Goal: Task Accomplishment & Management: Manage account settings

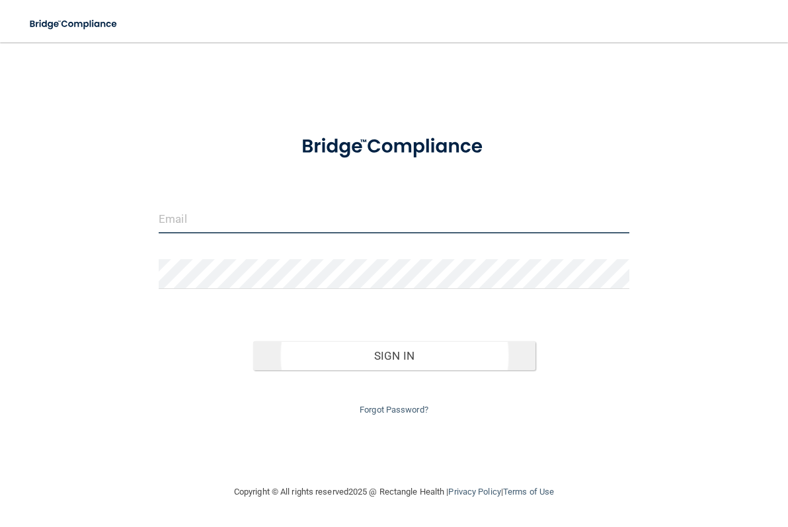
type input "[PERSON_NAME][EMAIL_ADDRESS][DOMAIN_NAME]"
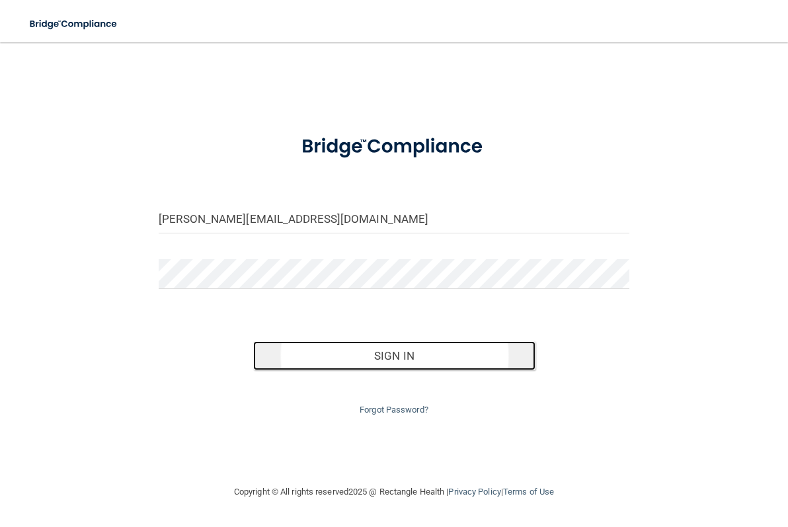
click at [450, 356] on button "Sign In" at bounding box center [394, 355] width 282 height 29
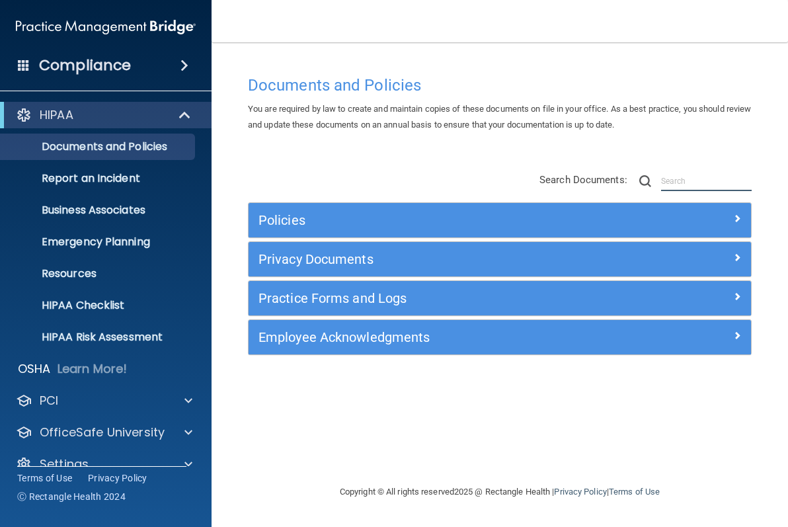
click at [698, 181] on input "text" at bounding box center [706, 181] width 91 height 20
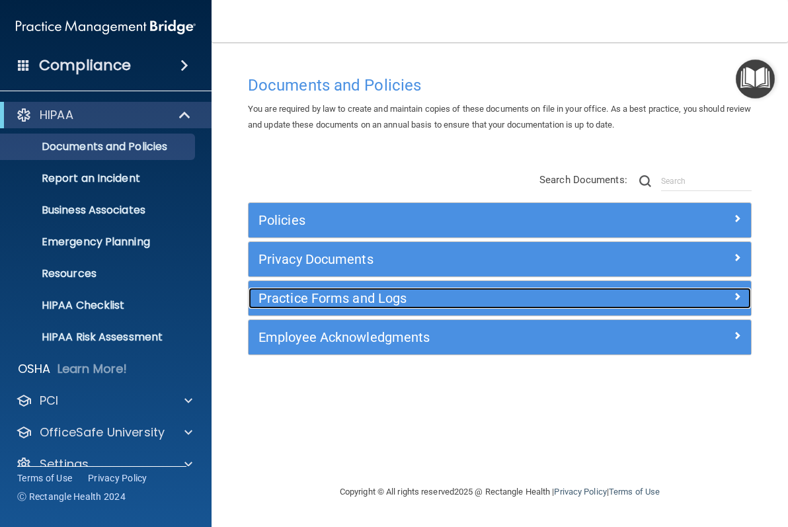
click at [341, 302] on h5 "Practice Forms and Logs" at bounding box center [437, 298] width 357 height 15
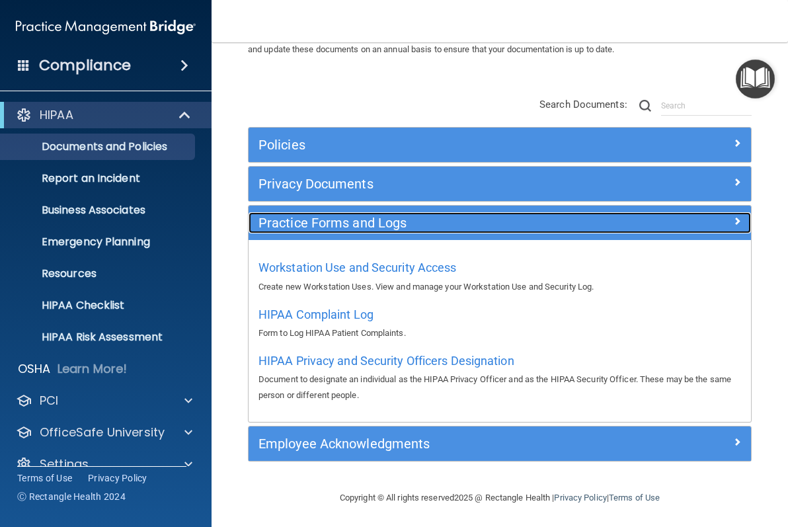
scroll to position [78, 0]
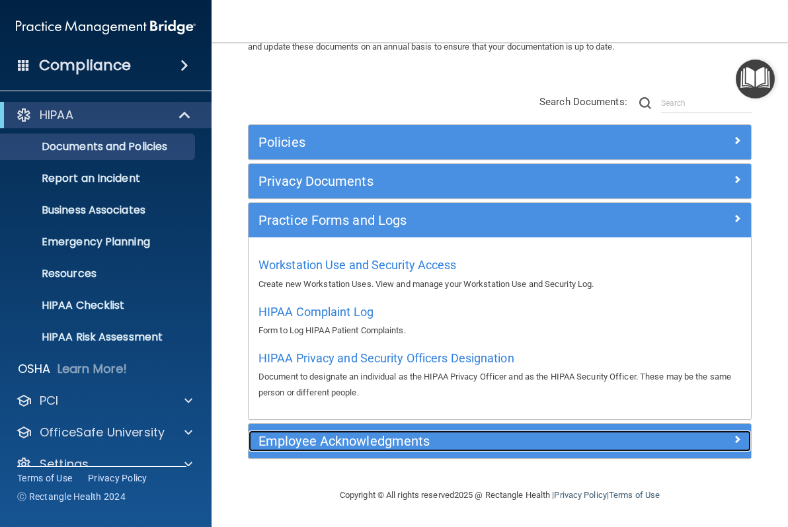
click at [425, 435] on h5 "Employee Acknowledgments" at bounding box center [437, 441] width 357 height 15
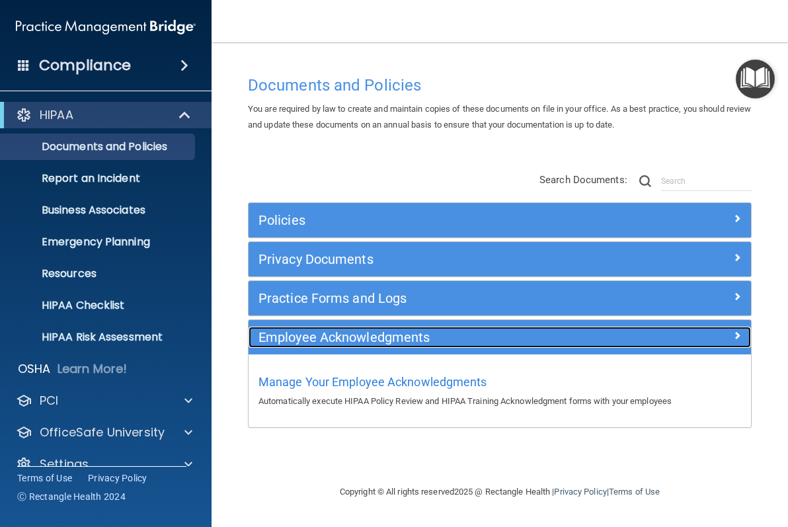
scroll to position [0, 0]
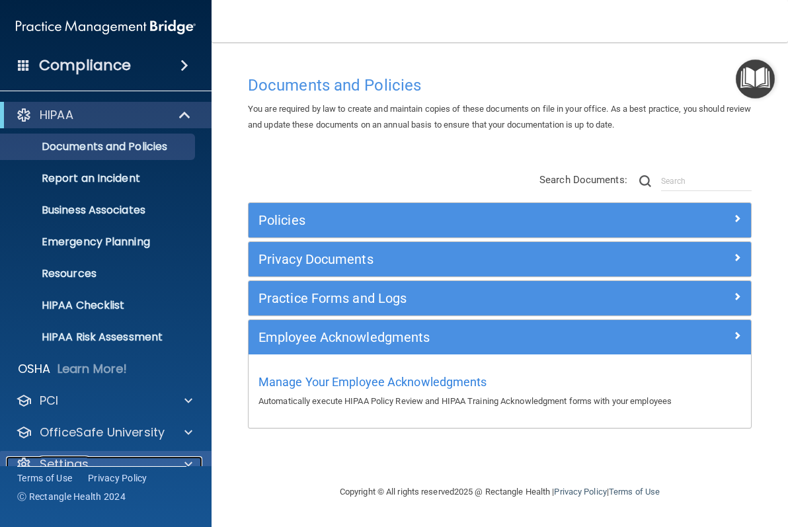
click at [187, 461] on span at bounding box center [189, 464] width 8 height 16
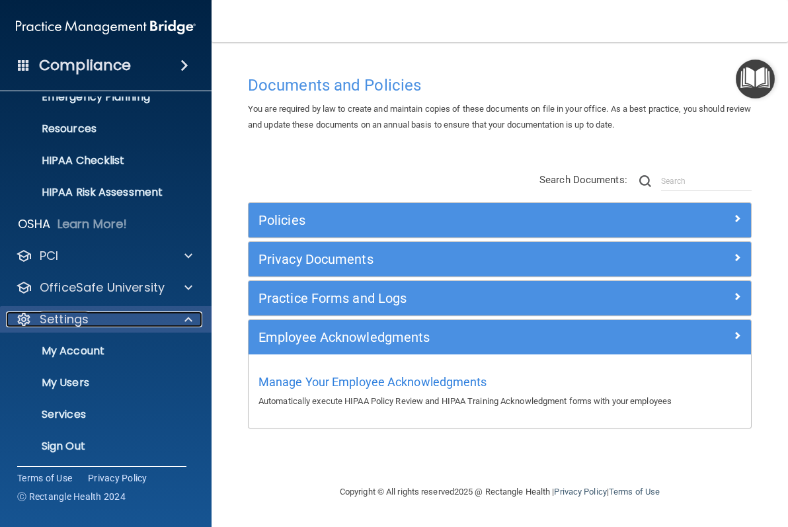
scroll to position [149, 0]
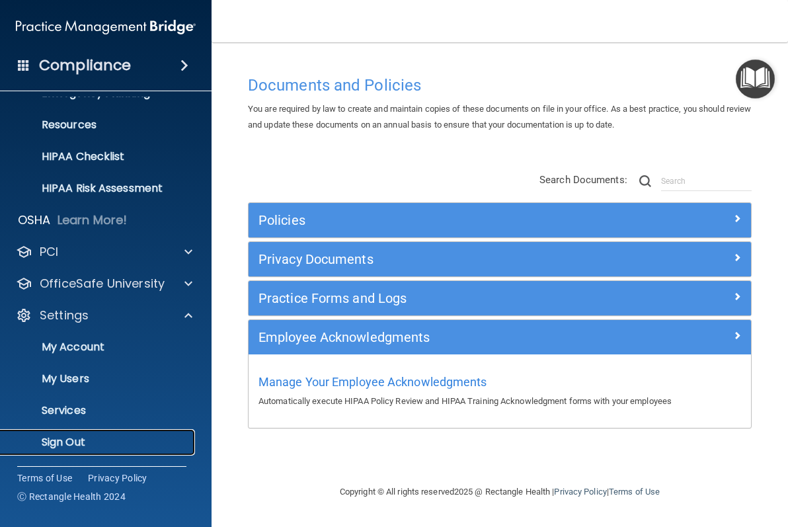
click at [79, 442] on p "Sign Out" at bounding box center [99, 442] width 181 height 13
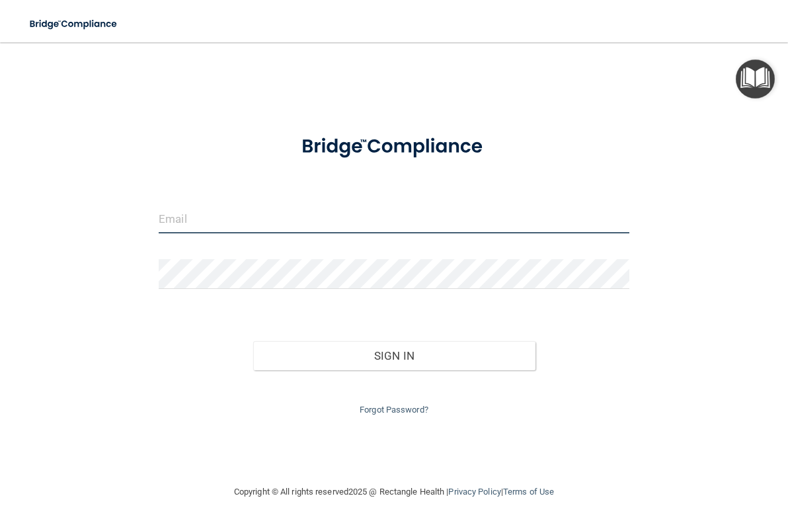
type input "[PERSON_NAME][EMAIL_ADDRESS][DOMAIN_NAME]"
